Goal: Information Seeking & Learning: Learn about a topic

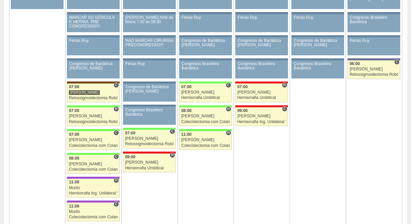
scroll to position [1092, 0]
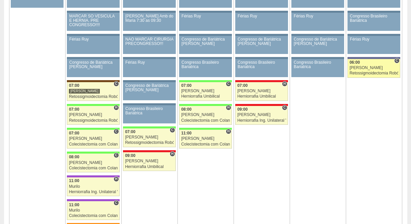
click at [368, 65] on div "06:00" at bounding box center [373, 62] width 49 height 4
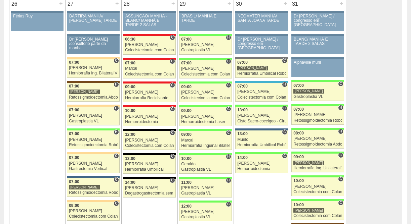
scroll to position [1439, 0]
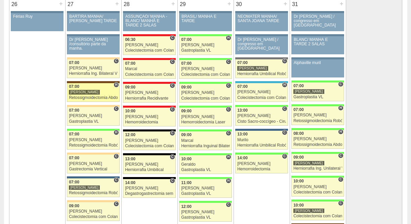
click at [96, 96] on div "Retossigmoidectomia Abdominal VL" at bounding box center [93, 98] width 49 height 4
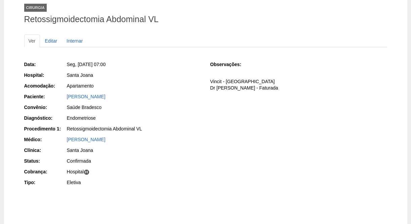
scroll to position [43, 0]
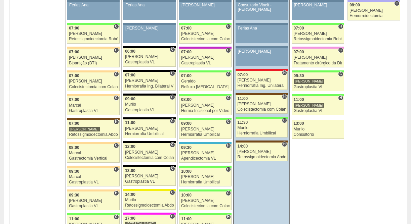
scroll to position [431, 0]
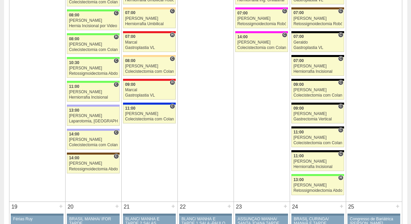
scroll to position [868, 0]
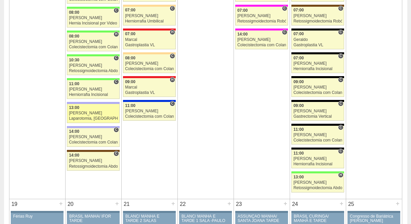
click at [102, 120] on div "Laparotomia, [GEOGRAPHIC_DATA], Drenagem, Bridas VL" at bounding box center [93, 119] width 49 height 4
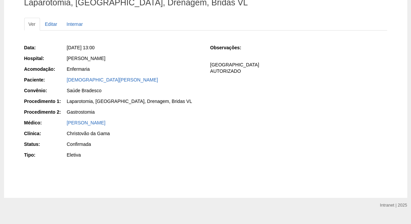
scroll to position [60, 0]
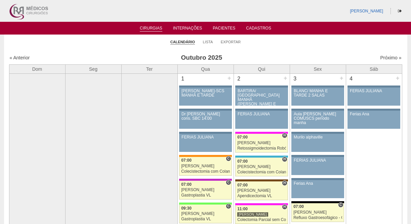
scroll to position [868, 0]
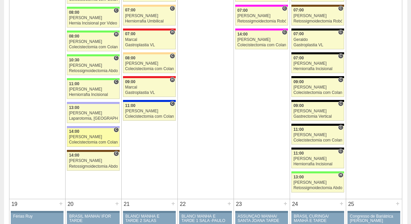
click at [83, 136] on div "[PERSON_NAME]" at bounding box center [93, 137] width 49 height 4
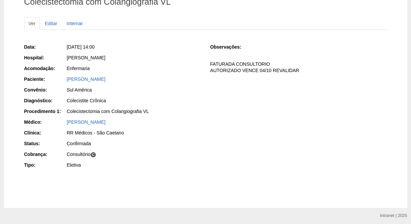
scroll to position [61, 0]
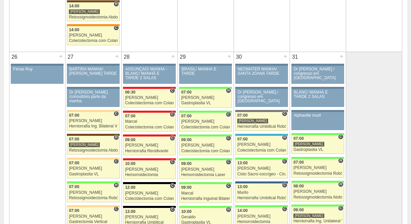
scroll to position [1384, 0]
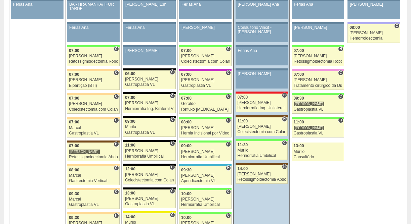
scroll to position [407, 0]
